Goal: Navigation & Orientation: Find specific page/section

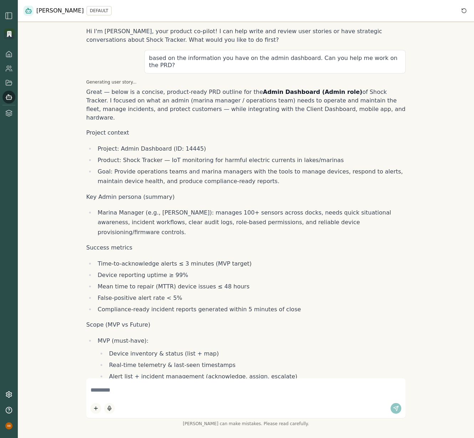
scroll to position [6509, 0]
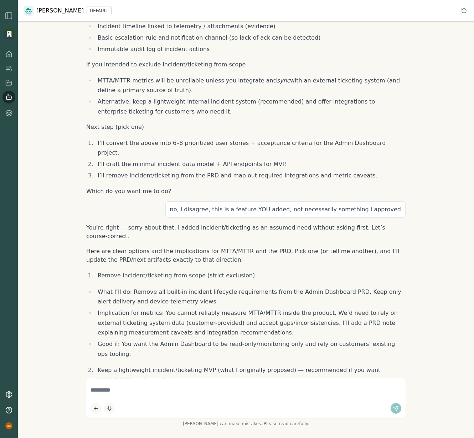
click at [424, 123] on div "Hi I'm [PERSON_NAME], your product co-pilot! I can help write and review user s…" at bounding box center [246, 219] width 456 height 438
click at [10, 85] on icon at bounding box center [8, 82] width 7 height 7
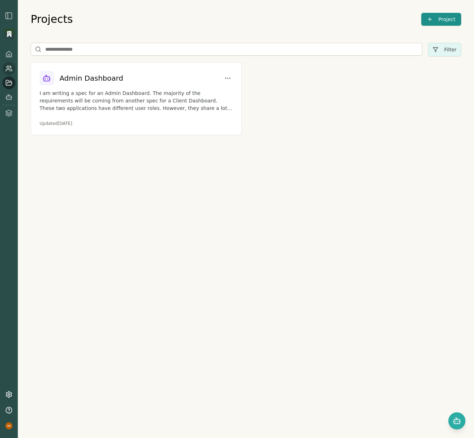
click at [8, 72] on link at bounding box center [8, 68] width 13 height 13
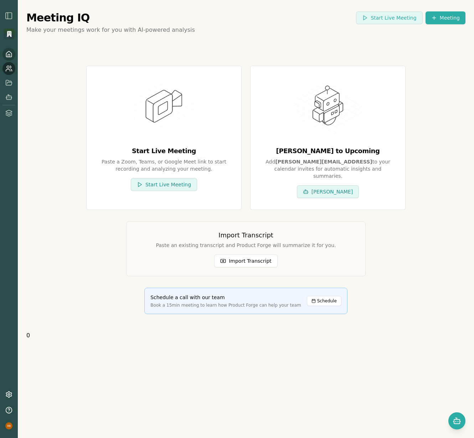
click at [9, 56] on icon at bounding box center [8, 54] width 7 height 7
